Goal: Transaction & Acquisition: Book appointment/travel/reservation

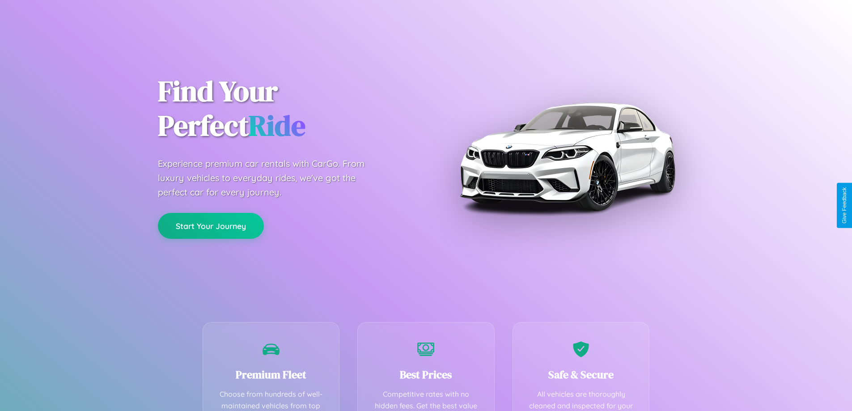
scroll to position [261, 0]
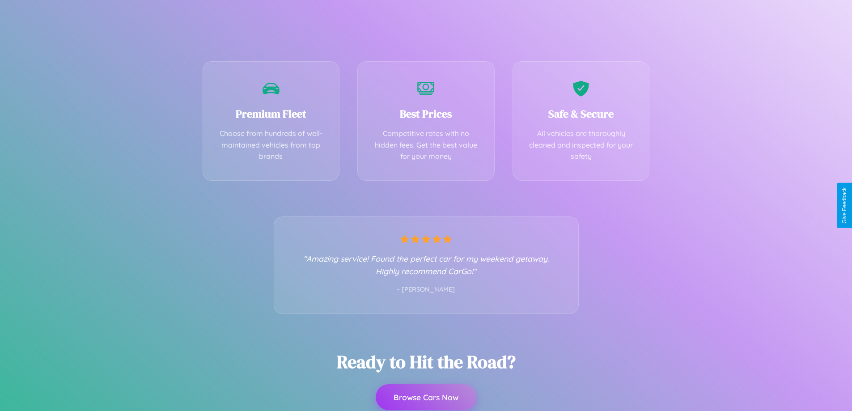
click at [426, 398] on button "Browse Cars Now" at bounding box center [426, 397] width 101 height 26
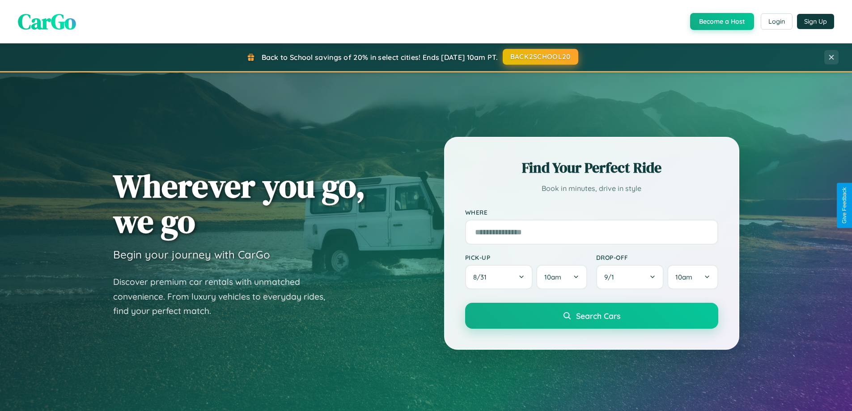
click at [540, 57] on button "BACK2SCHOOL20" at bounding box center [541, 57] width 76 height 16
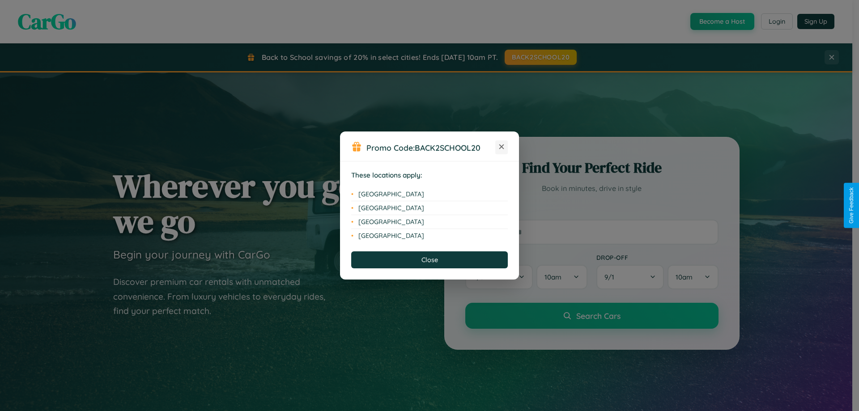
click at [501, 147] on icon at bounding box center [501, 146] width 5 height 5
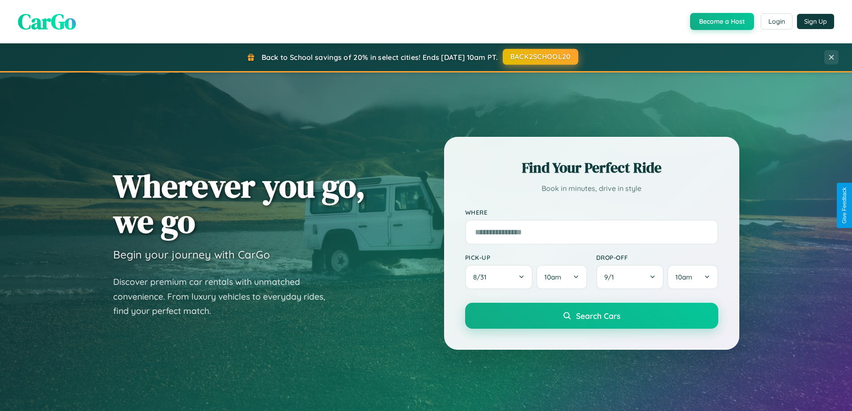
click at [540, 57] on button "BACK2SCHOOL20" at bounding box center [541, 57] width 76 height 16
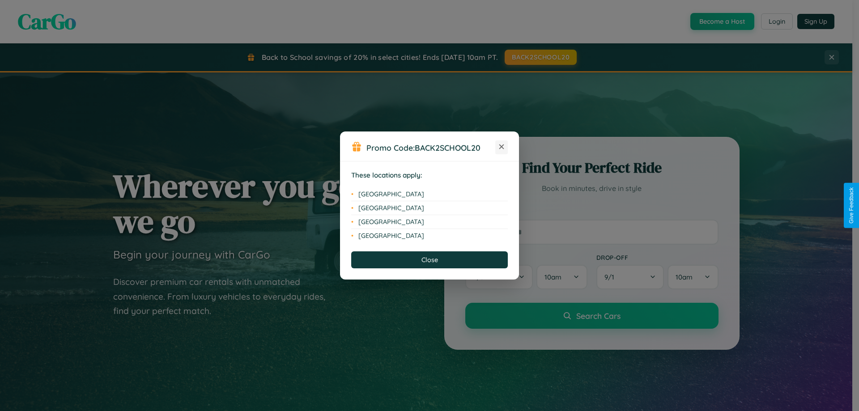
click at [501, 147] on icon at bounding box center [501, 146] width 5 height 5
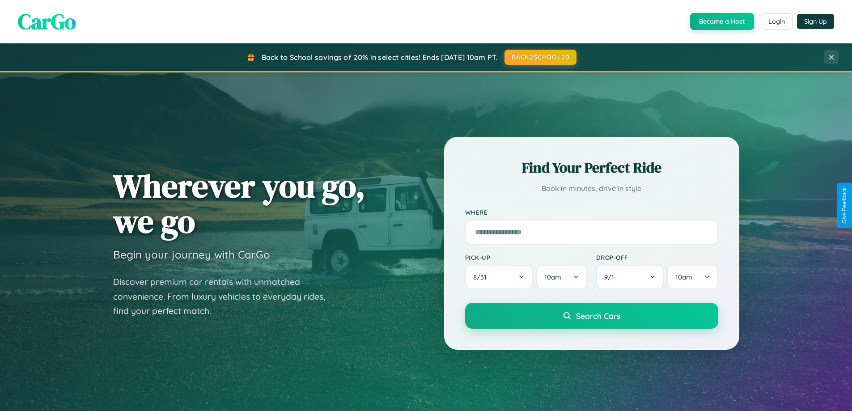
scroll to position [385, 0]
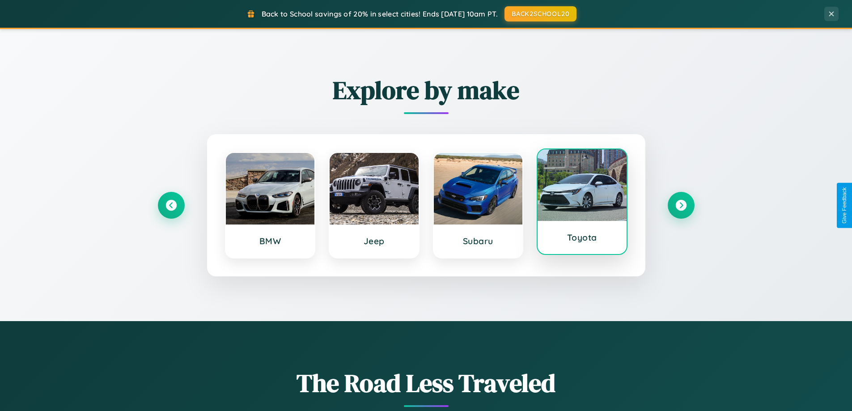
click at [582, 204] on div at bounding box center [581, 185] width 89 height 72
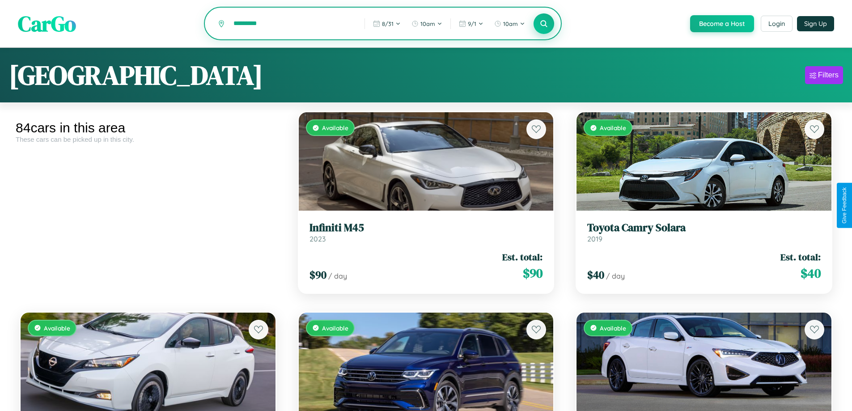
type input "*********"
click at [543, 24] on icon at bounding box center [544, 23] width 8 height 8
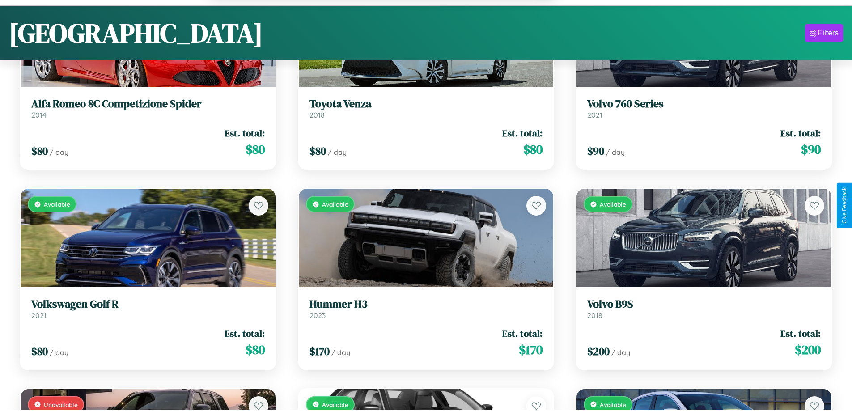
scroll to position [2963, 0]
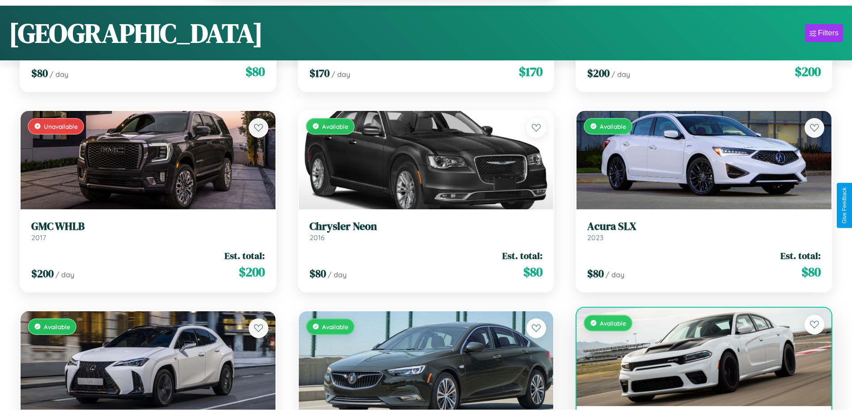
click at [698, 361] on div "Available" at bounding box center [703, 357] width 255 height 98
click at [698, 358] on div "Available" at bounding box center [703, 357] width 255 height 98
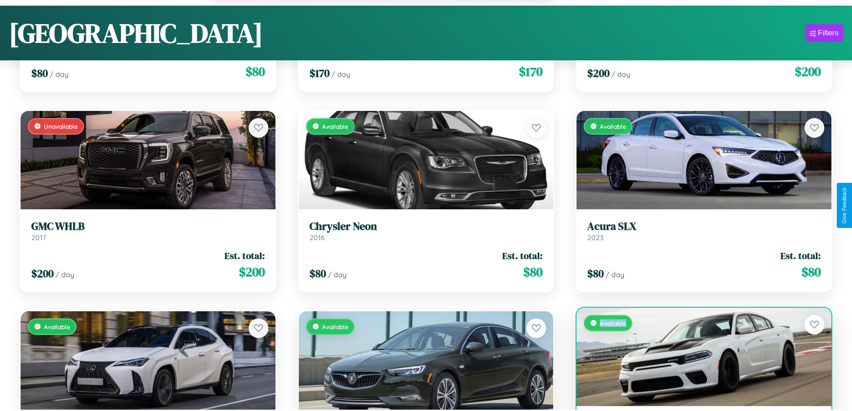
click at [698, 358] on div "Available" at bounding box center [703, 357] width 255 height 98
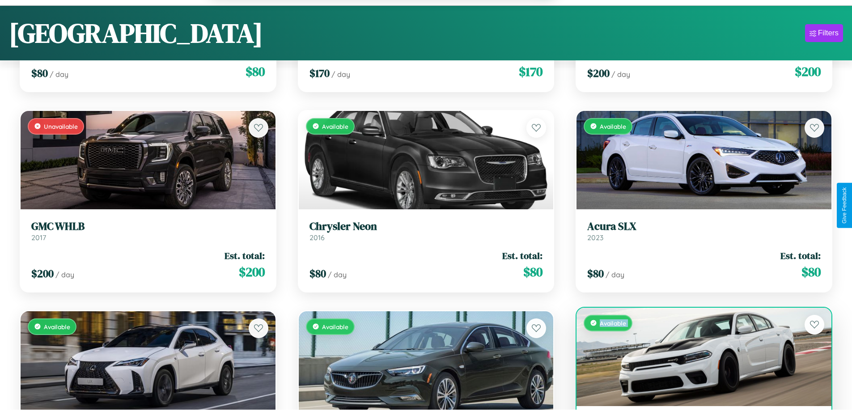
click at [698, 358] on div "Available" at bounding box center [703, 357] width 255 height 98
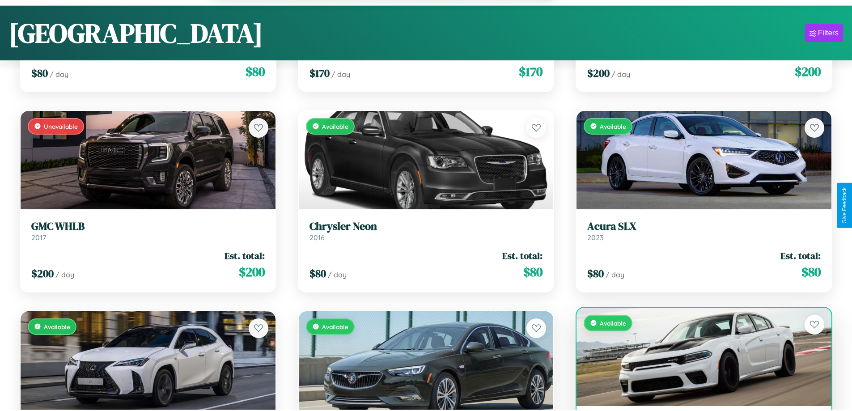
click at [698, 358] on div "Available" at bounding box center [703, 357] width 255 height 98
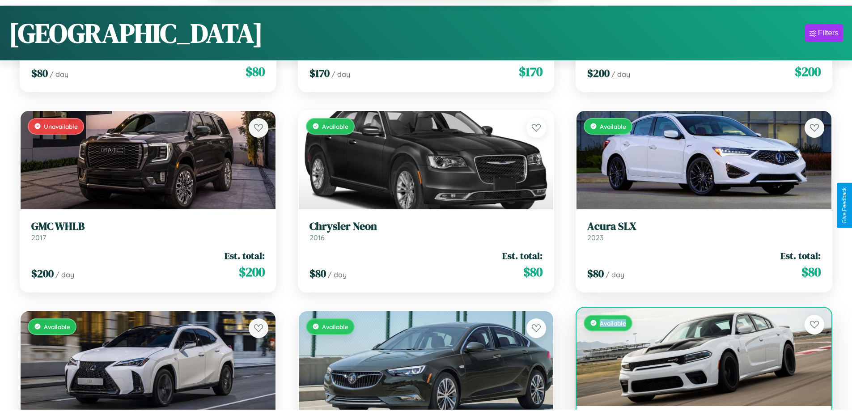
click at [698, 358] on div "Available" at bounding box center [703, 357] width 255 height 98
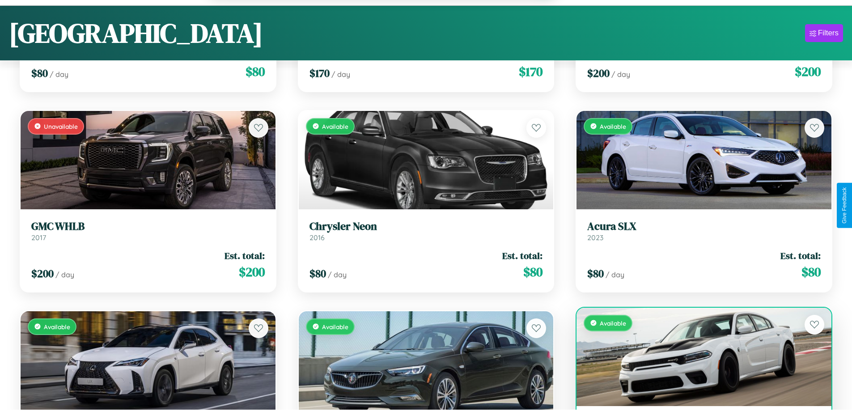
scroll to position [2991, 0]
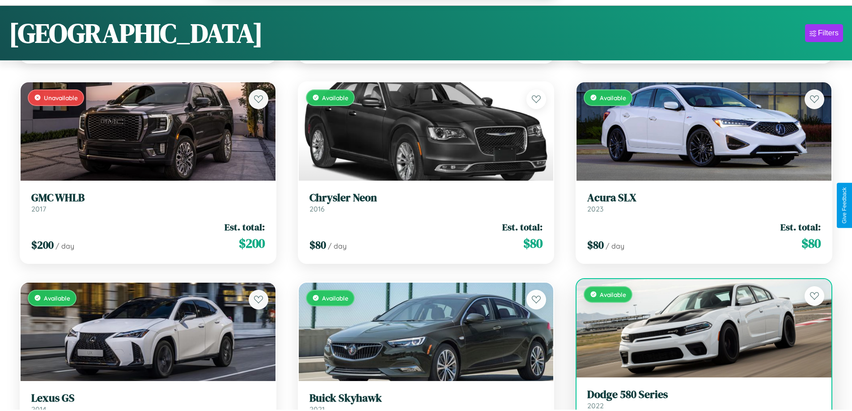
click at [698, 400] on h3 "Dodge 580 Series" at bounding box center [703, 394] width 233 height 13
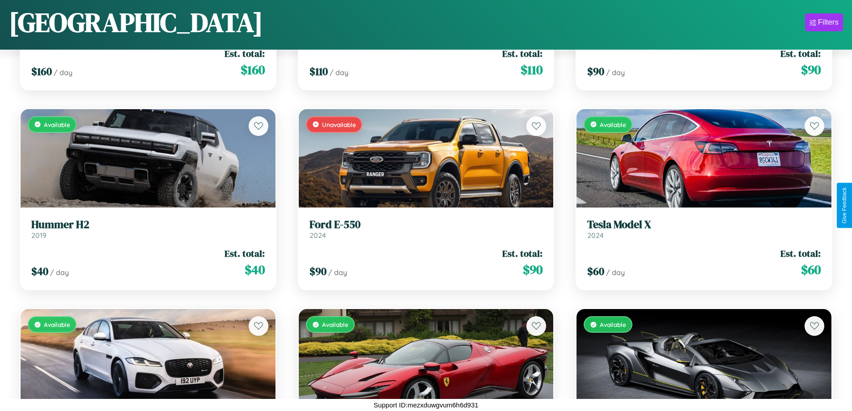
scroll to position [5131, 0]
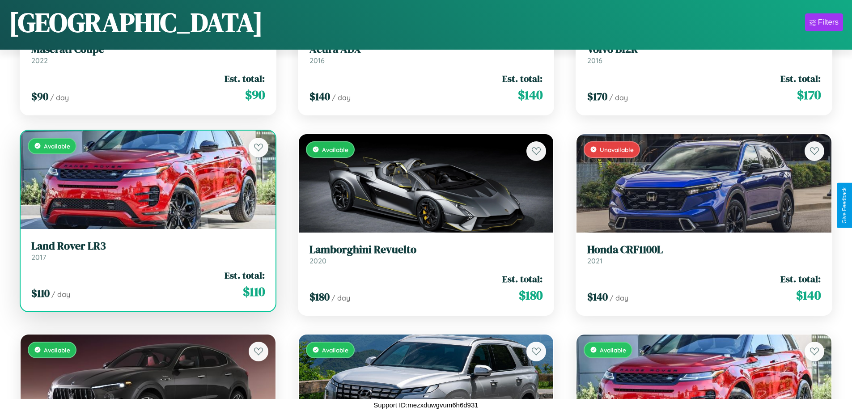
click at [147, 252] on link "Land Rover LR3 2017" at bounding box center [147, 251] width 233 height 22
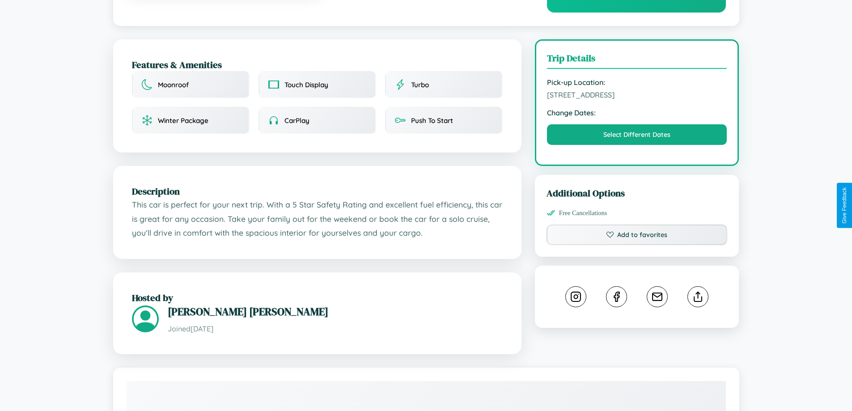
scroll to position [232, 0]
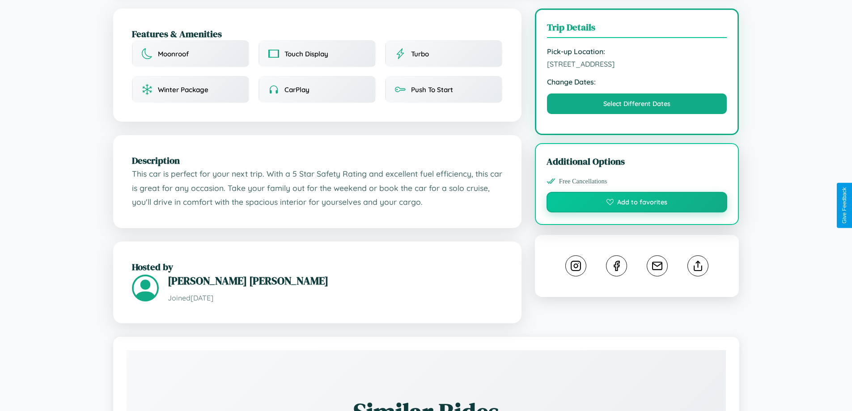
click at [637, 203] on button "Add to favorites" at bounding box center [636, 202] width 181 height 21
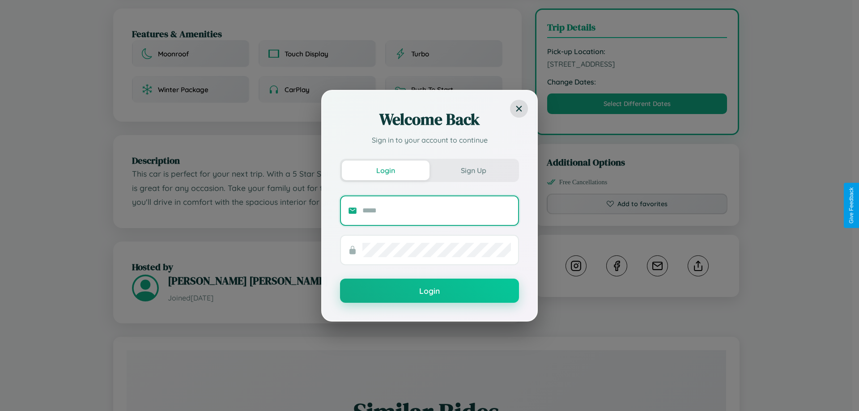
click at [436, 210] on input "text" at bounding box center [436, 210] width 148 height 14
type input "**********"
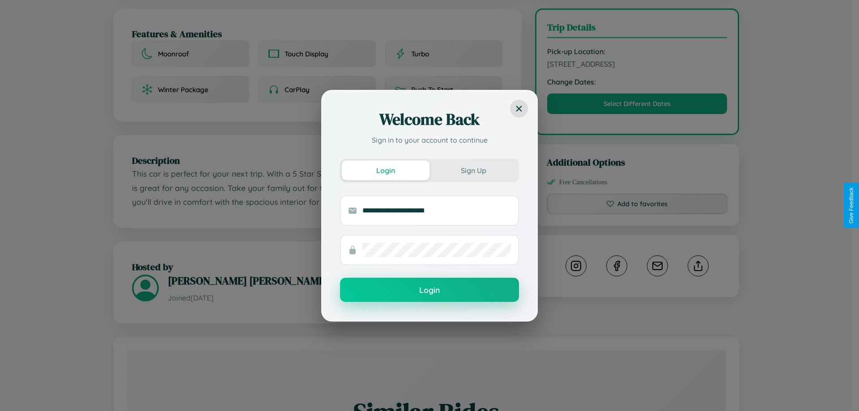
click at [429, 290] on button "Login" at bounding box center [429, 290] width 179 height 24
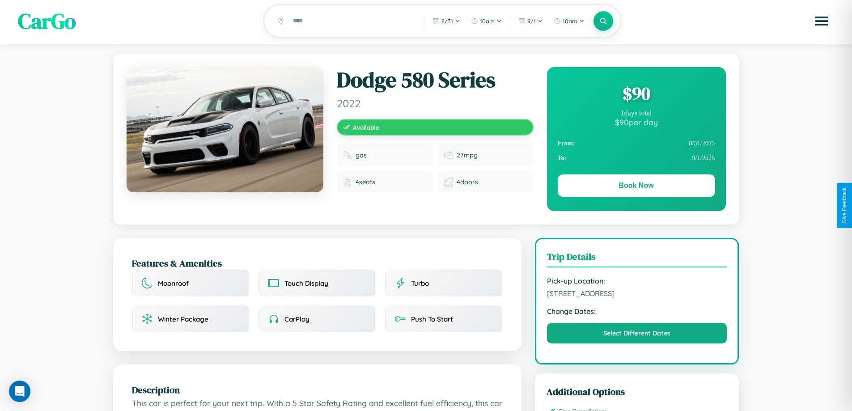
scroll to position [0, 0]
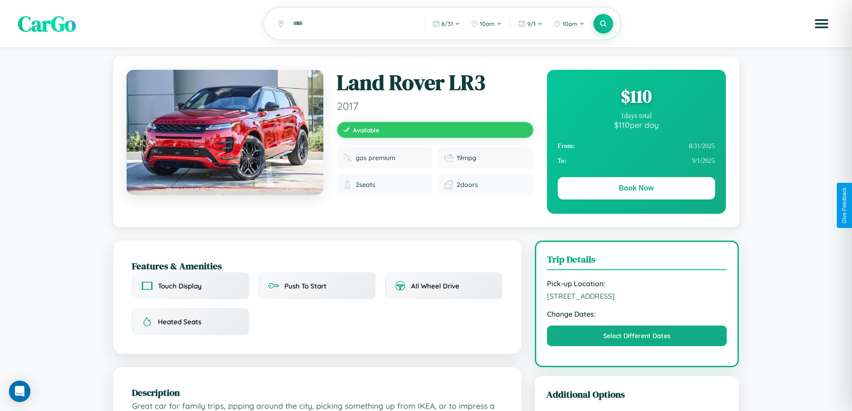
scroll to position [524, 0]
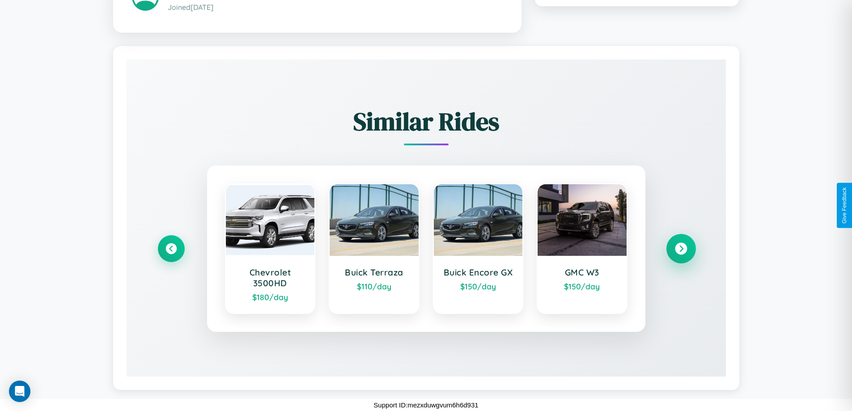
click at [681, 248] on icon at bounding box center [681, 248] width 12 height 12
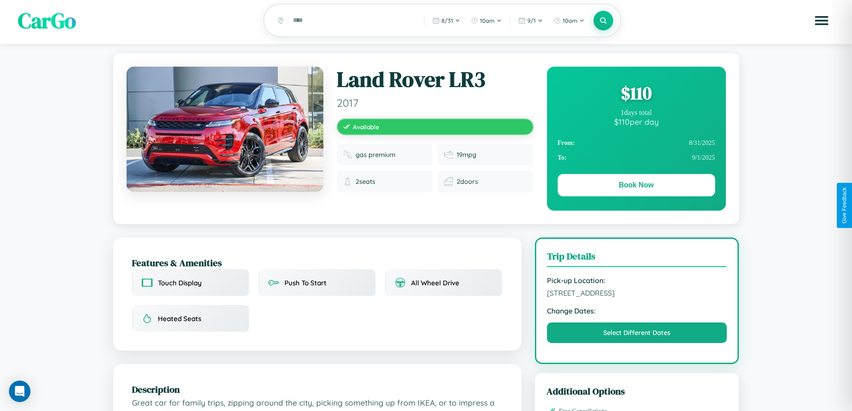
scroll to position [0, 0]
